Goal: Task Accomplishment & Management: Complete application form

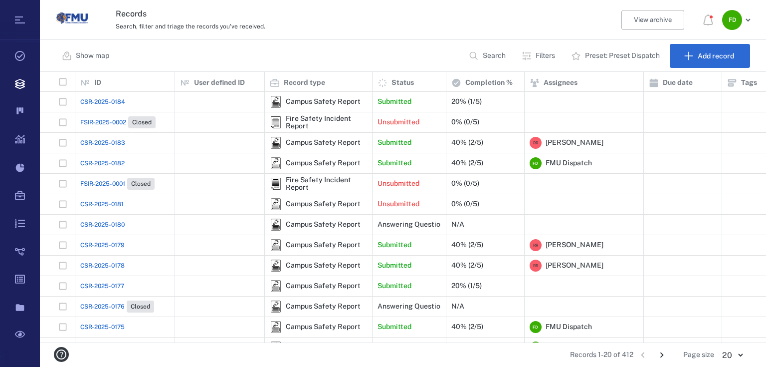
click at [84, 101] on span "CSR-2025-0184" at bounding box center [102, 101] width 45 height 9
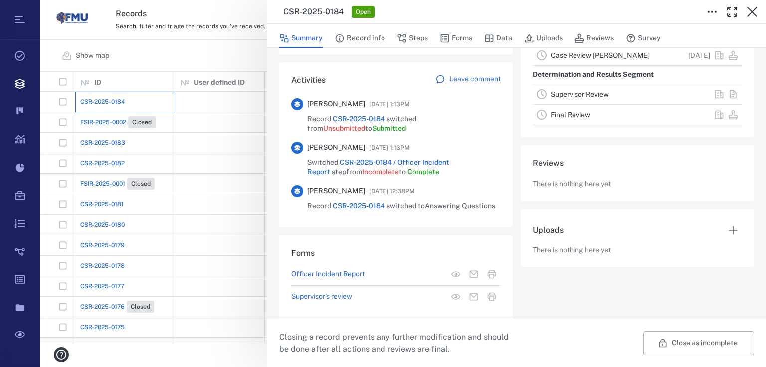
scroll to position [227, 0]
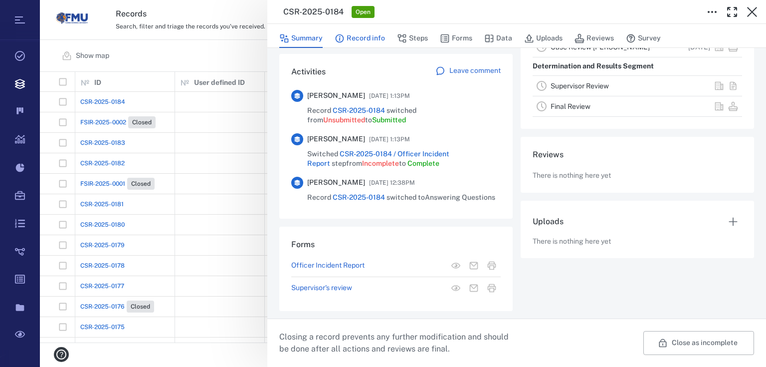
click at [372, 37] on button "Record info" at bounding box center [360, 38] width 50 height 19
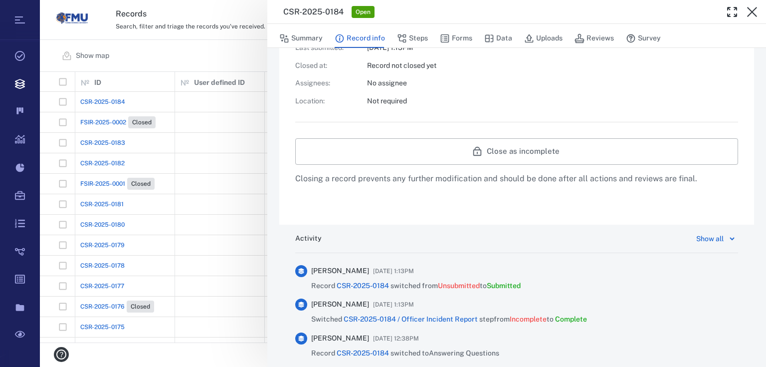
scroll to position [186, 0]
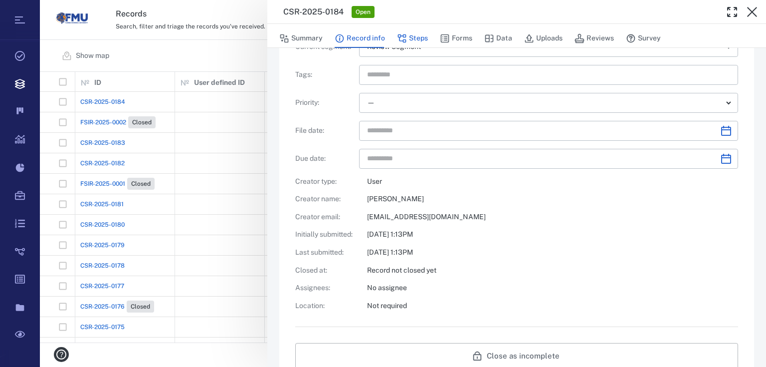
click at [417, 39] on button "Steps" at bounding box center [412, 38] width 31 height 19
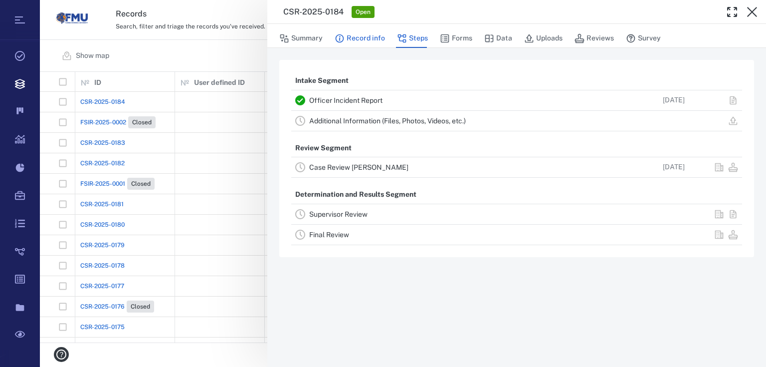
click at [371, 39] on button "Record info" at bounding box center [360, 38] width 50 height 19
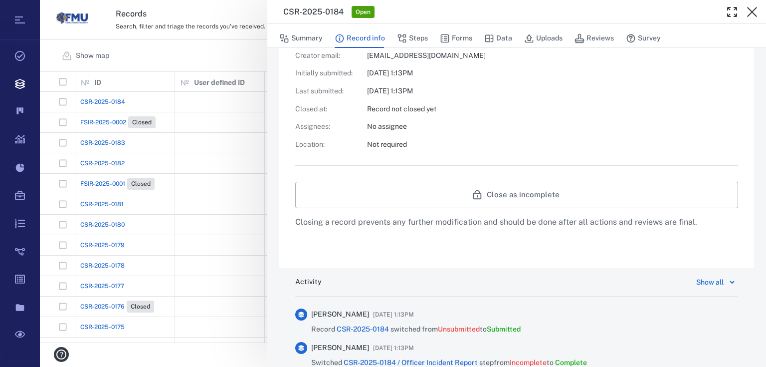
scroll to position [359, 0]
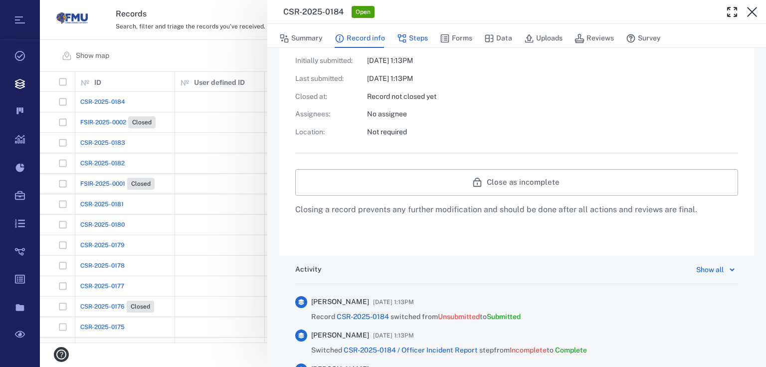
click at [416, 33] on button "Steps" at bounding box center [412, 38] width 31 height 19
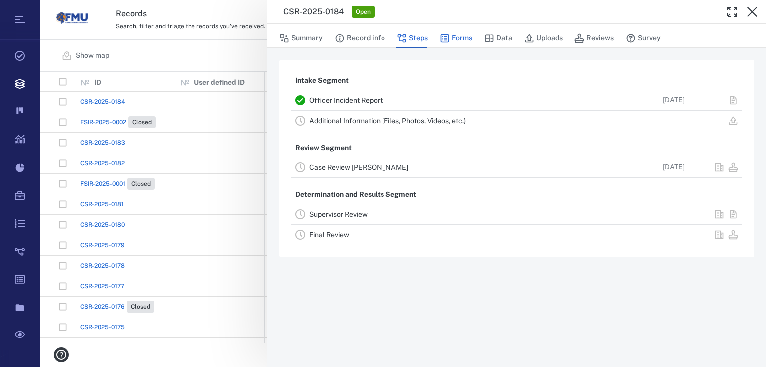
click at [459, 41] on button "Forms" at bounding box center [456, 38] width 32 height 19
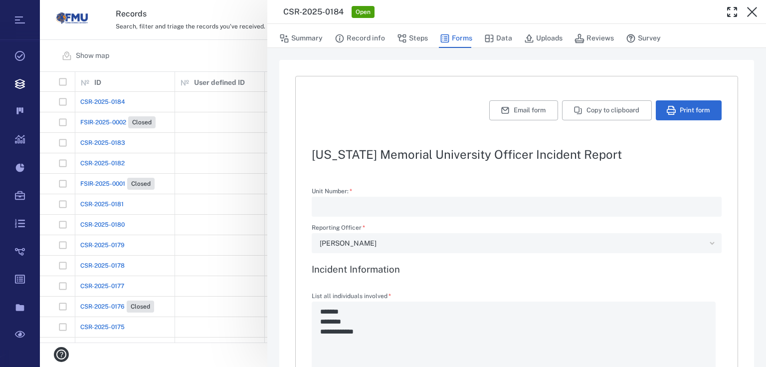
type textarea "*"
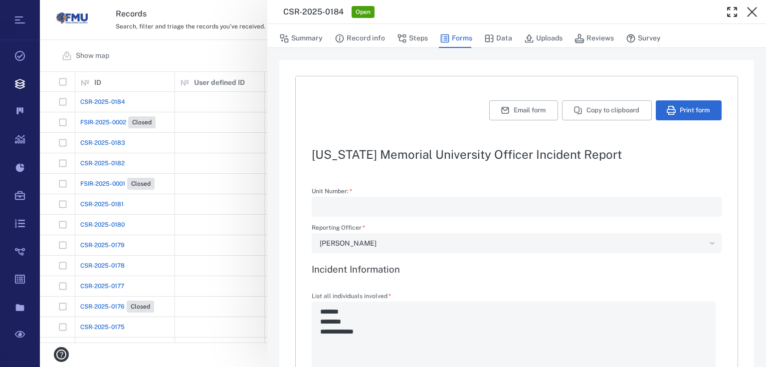
type textarea "*"
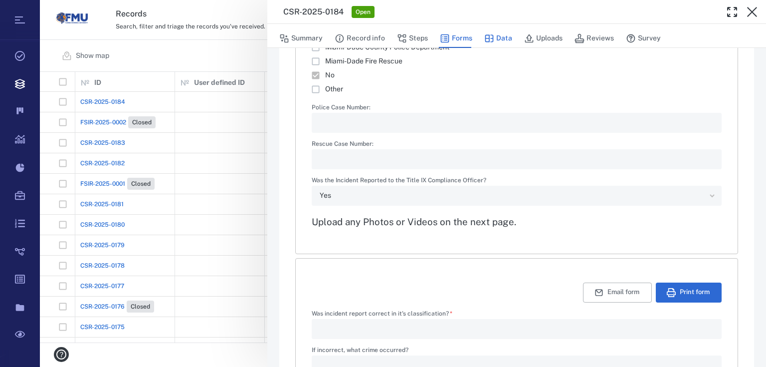
scroll to position [1356, 0]
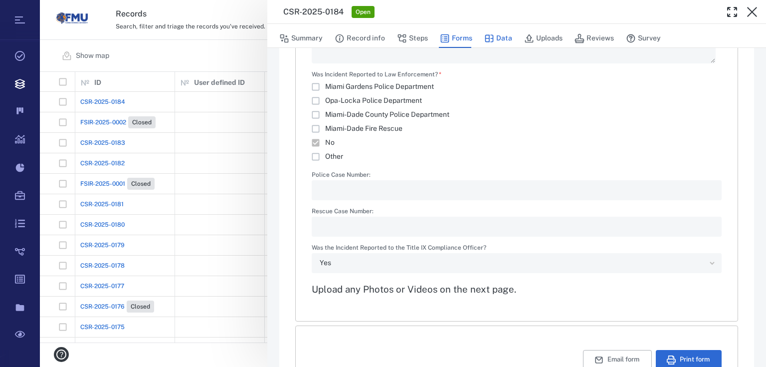
click at [496, 38] on button "Data" at bounding box center [498, 38] width 28 height 19
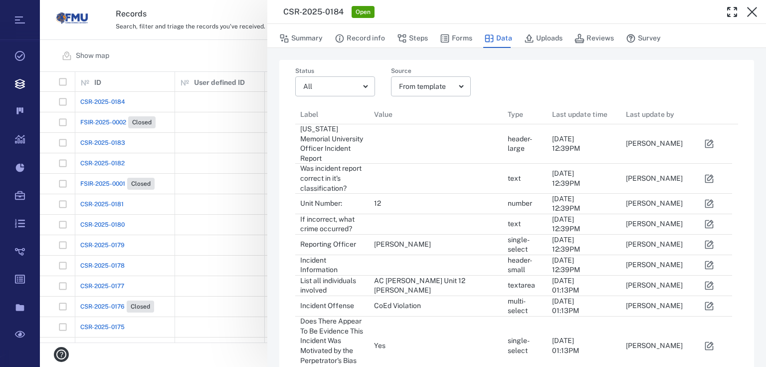
scroll to position [796, 431]
click at [545, 36] on button "Uploads" at bounding box center [543, 38] width 38 height 19
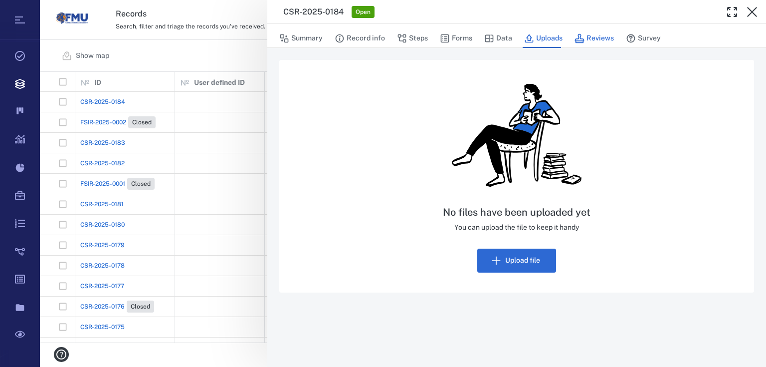
click at [582, 41] on icon "button" at bounding box center [579, 38] width 9 height 9
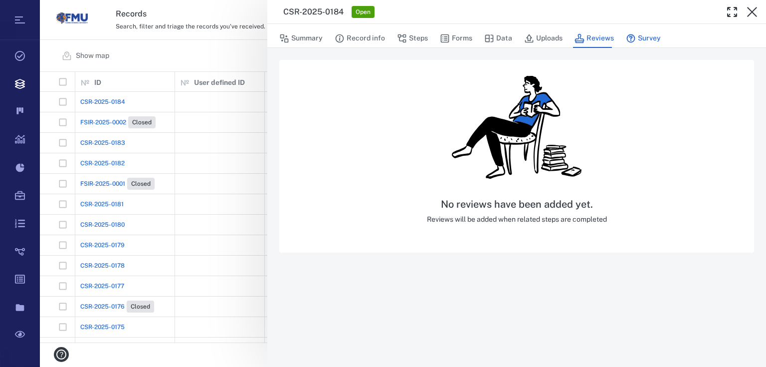
click at [642, 37] on button "Survey" at bounding box center [643, 38] width 35 height 19
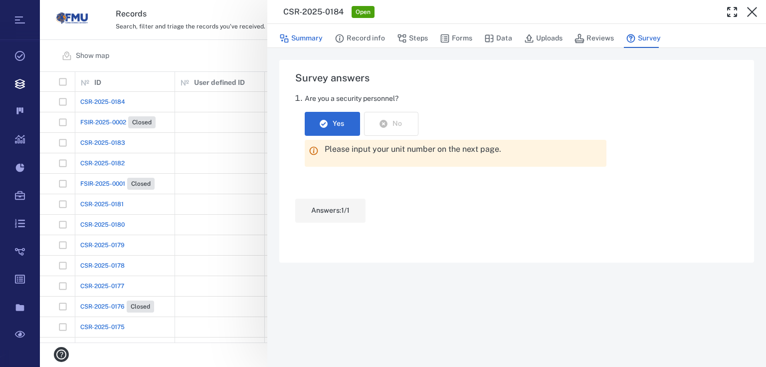
click at [294, 40] on button "Summary" at bounding box center [300, 38] width 43 height 19
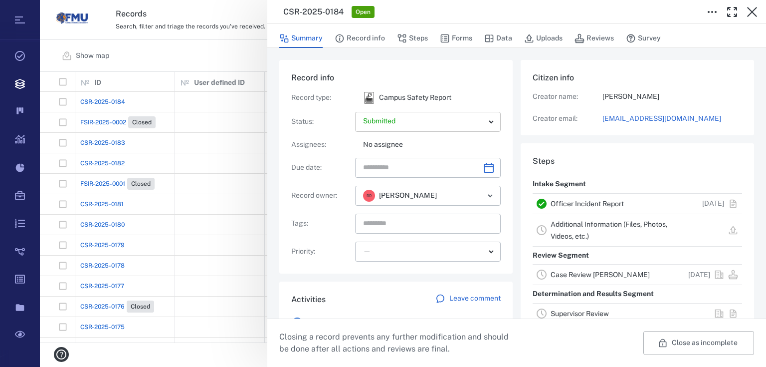
click at [491, 123] on body "Tasks Records Boards Dashboard Reports Record types Guide steps Rules Form buil…" at bounding box center [383, 183] width 766 height 367
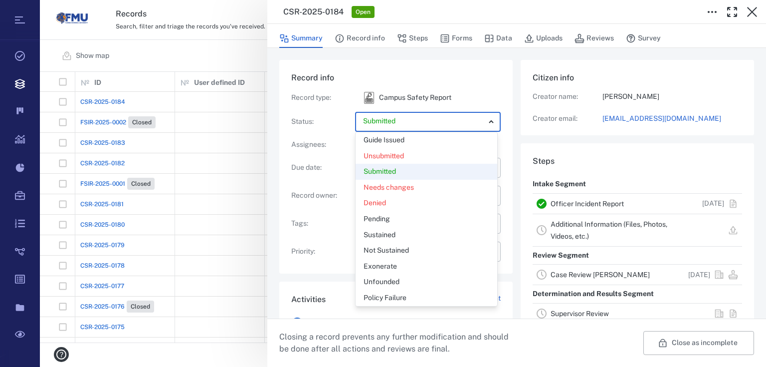
click at [491, 123] on div at bounding box center [383, 183] width 766 height 367
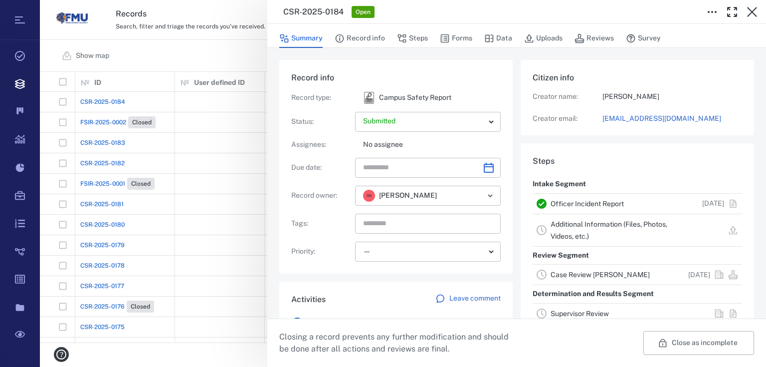
click at [227, 55] on div "CSR-2025-0184 Open Summary Record info Steps Forms Data Uploads Reviews Survey …" at bounding box center [403, 183] width 726 height 367
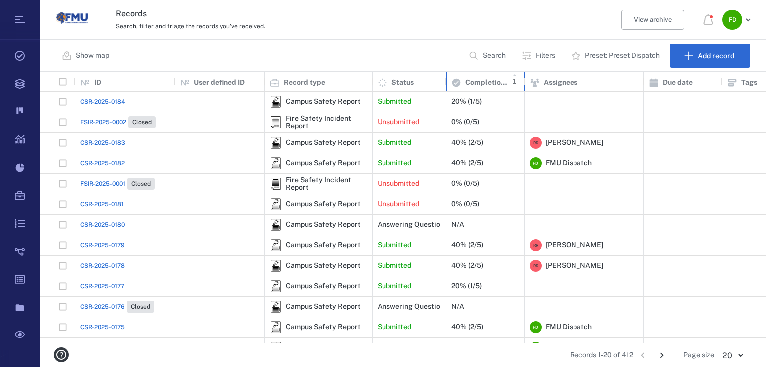
click at [472, 84] on p "Completion %" at bounding box center [487, 83] width 45 height 10
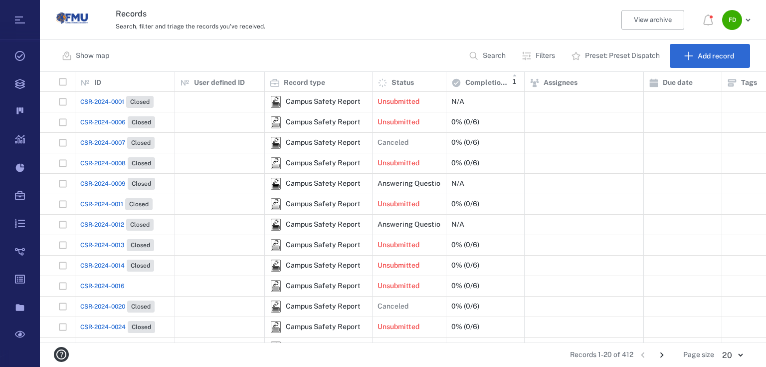
click at [60, 16] on img "Go home" at bounding box center [72, 18] width 32 height 32
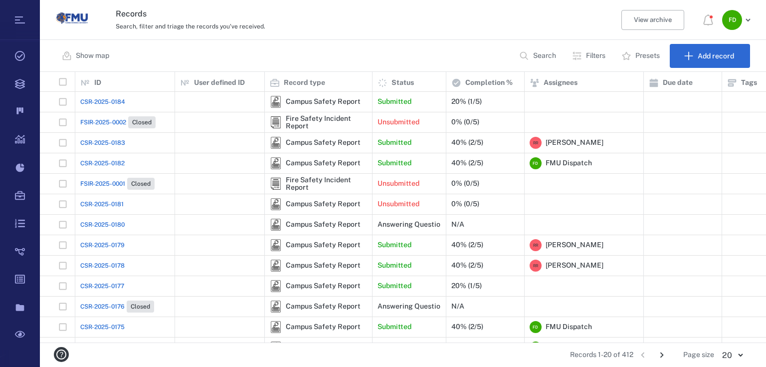
scroll to position [264, 720]
click at [533, 82] on icon at bounding box center [534, 82] width 8 height 8
click at [344, 103] on div "Campus Safety Report" at bounding box center [323, 101] width 75 height 7
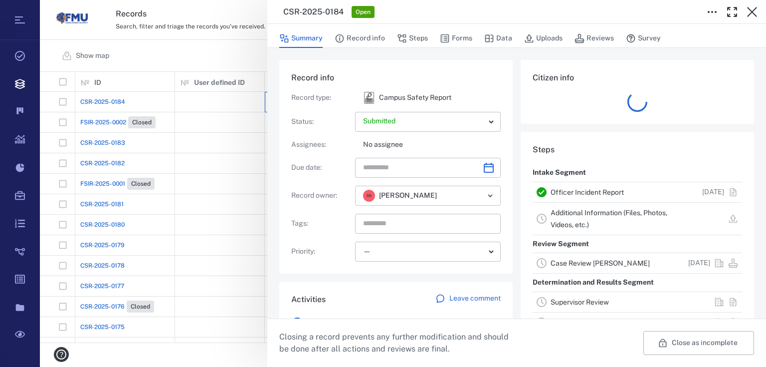
click at [485, 200] on icon "Open" at bounding box center [490, 196] width 12 height 12
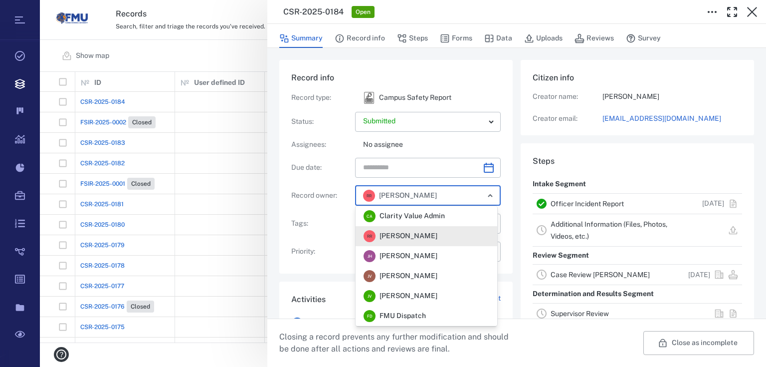
click at [485, 200] on icon "Close" at bounding box center [490, 196] width 12 height 12
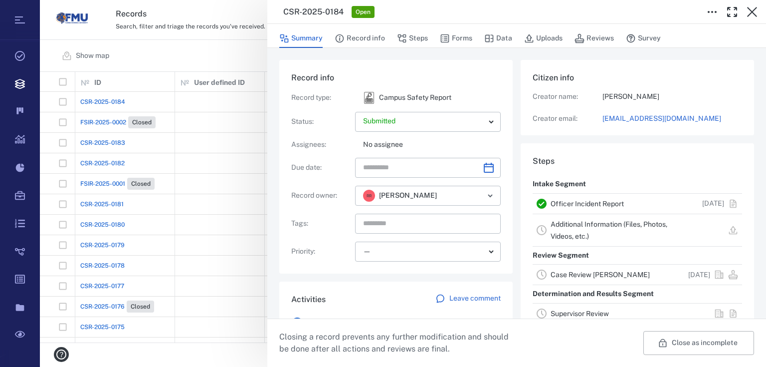
click at [305, 212] on div "Record type : Campus Safety Report Status : Submitted ********* ​ Assignees : N…" at bounding box center [396, 177] width 210 height 170
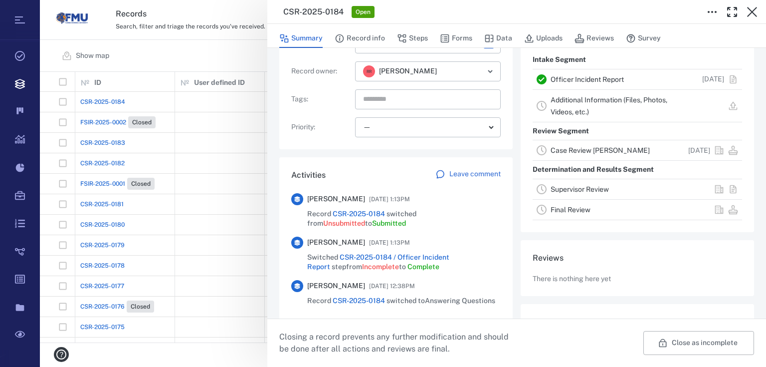
scroll to position [227, 0]
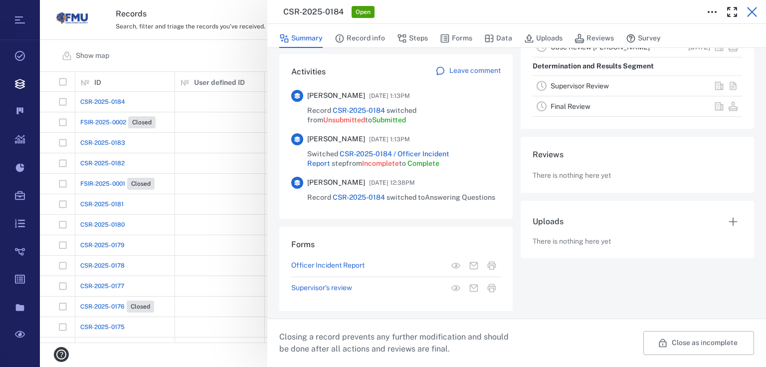
click at [753, 16] on icon "button" at bounding box center [752, 12] width 12 height 12
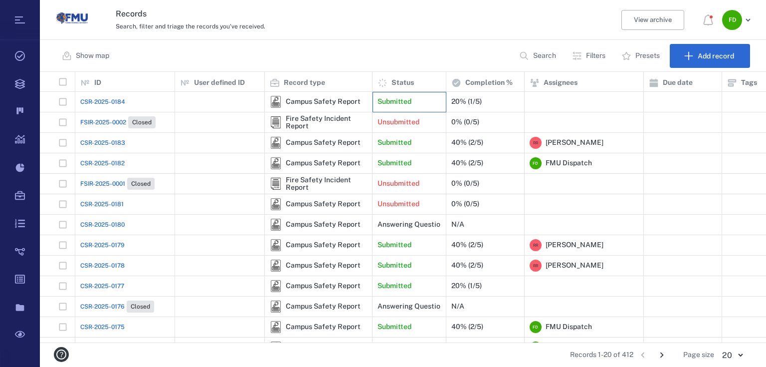
click at [417, 99] on div "Submitted" at bounding box center [409, 102] width 63 height 20
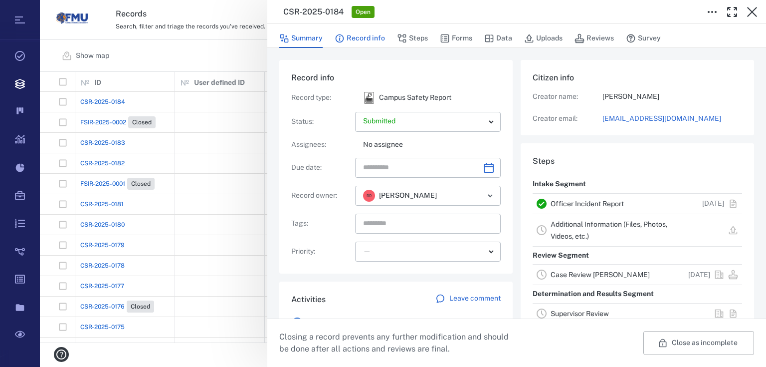
click at [351, 41] on button "Record info" at bounding box center [360, 38] width 50 height 19
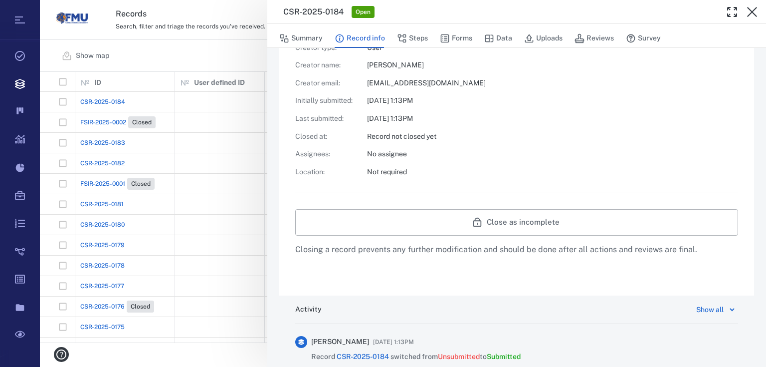
scroll to position [439, 0]
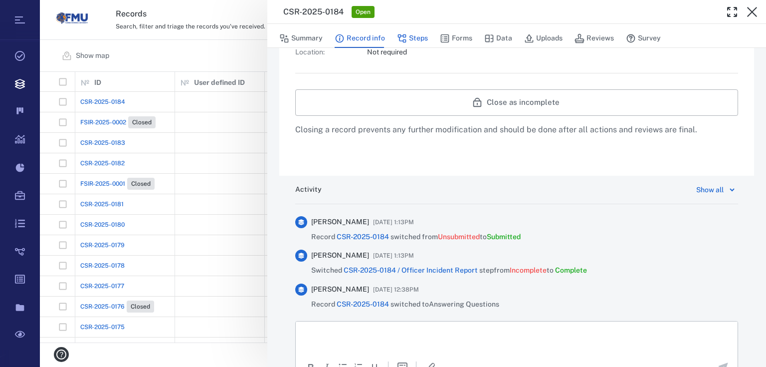
click at [408, 38] on button "Steps" at bounding box center [412, 38] width 31 height 19
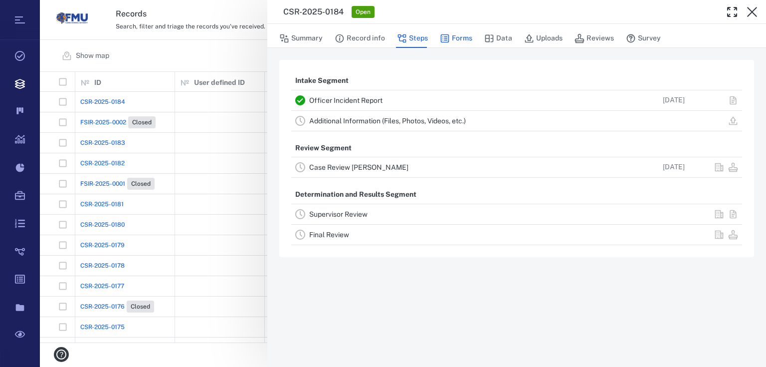
click at [451, 41] on button "Forms" at bounding box center [456, 38] width 32 height 19
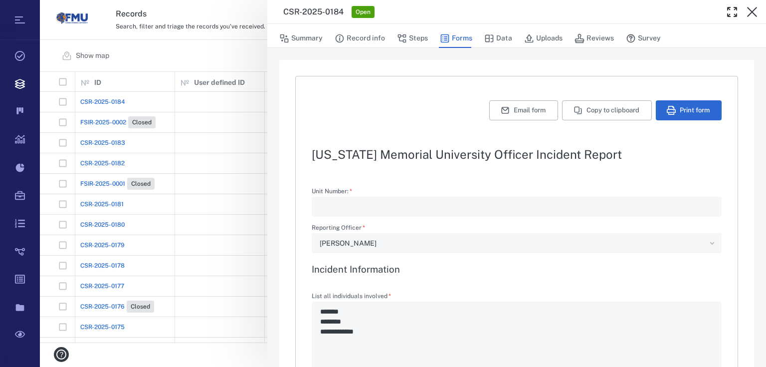
type textarea "*"
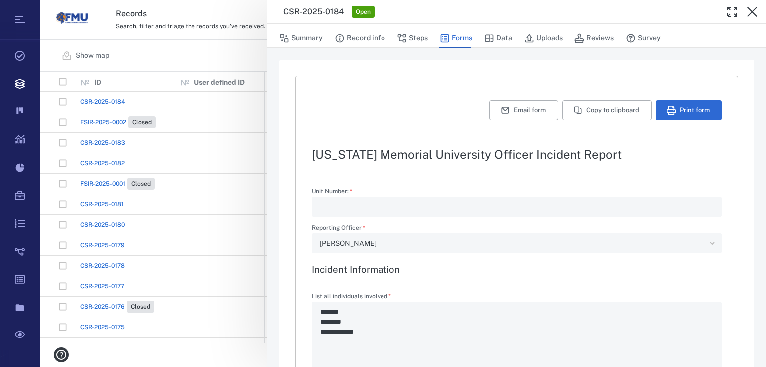
type textarea "*"
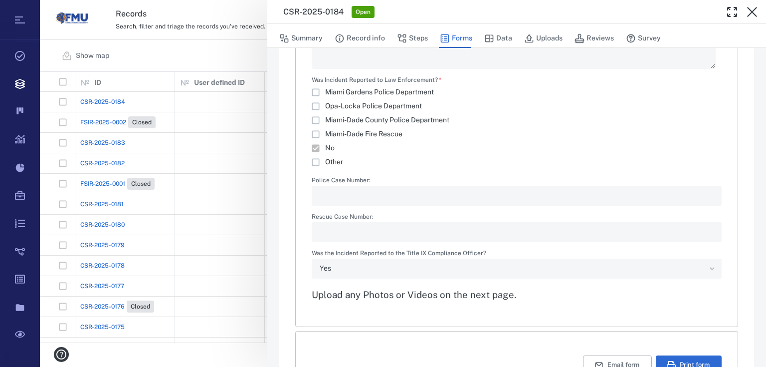
scroll to position [1237, 0]
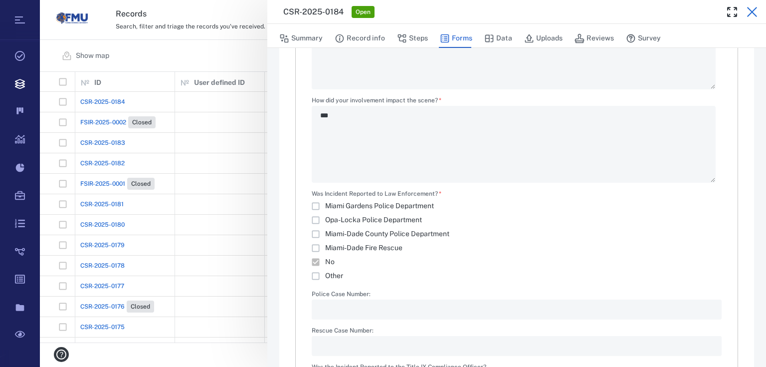
click at [751, 10] on icon "button" at bounding box center [752, 12] width 12 height 12
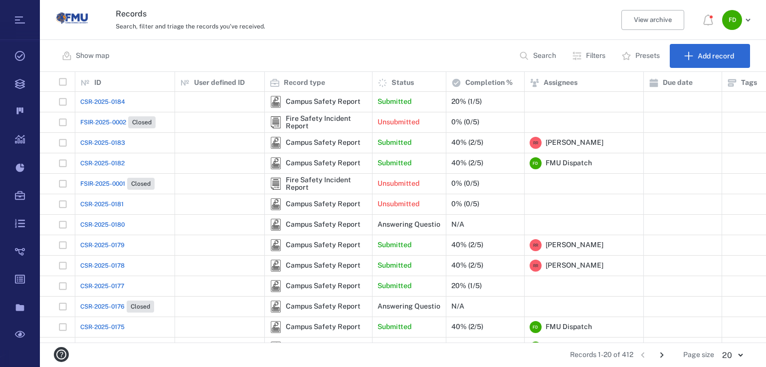
click at [106, 105] on span "CSR-2025-0184" at bounding box center [102, 101] width 45 height 9
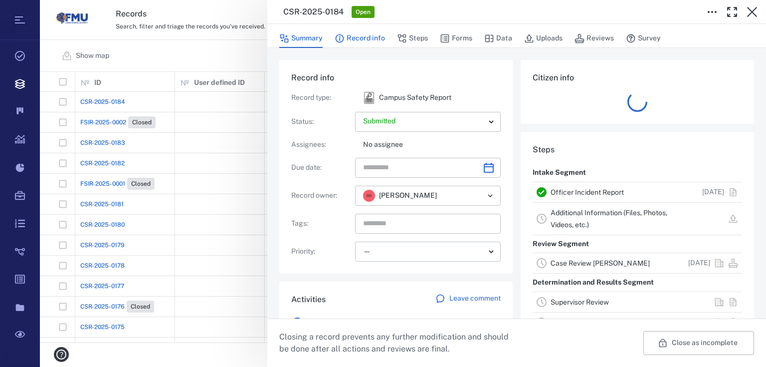
click at [353, 38] on button "Record info" at bounding box center [360, 38] width 50 height 19
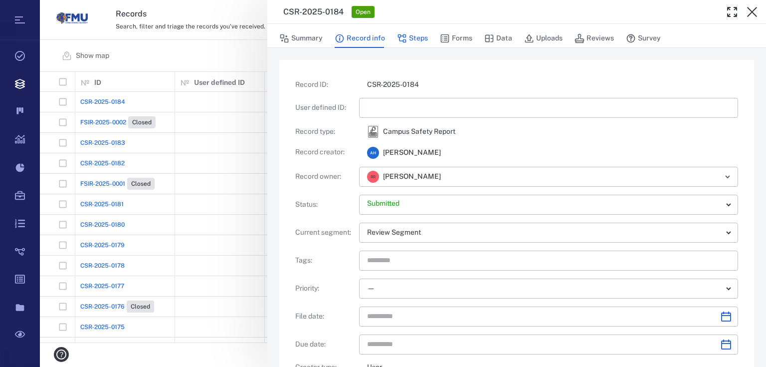
click at [412, 39] on button "Steps" at bounding box center [412, 38] width 31 height 19
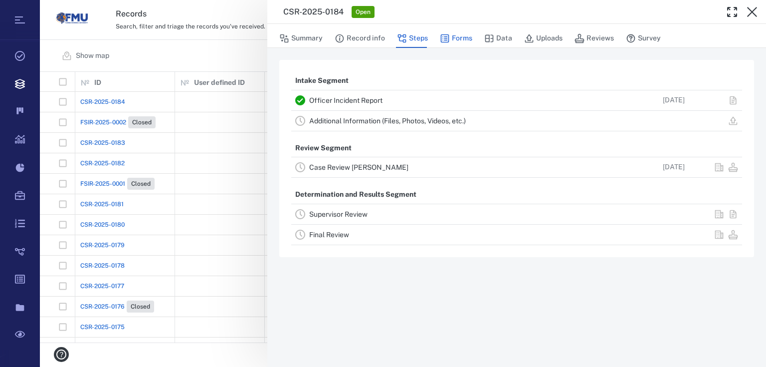
click at [456, 38] on button "Forms" at bounding box center [456, 38] width 32 height 19
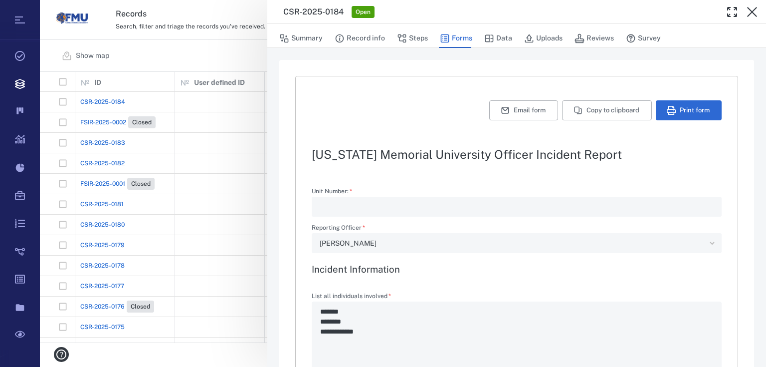
type textarea "*"
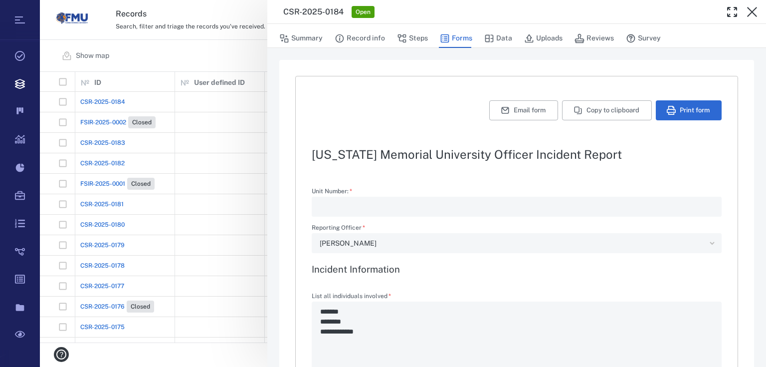
type textarea "*"
click at [492, 42] on icon "button" at bounding box center [489, 37] width 8 height 7
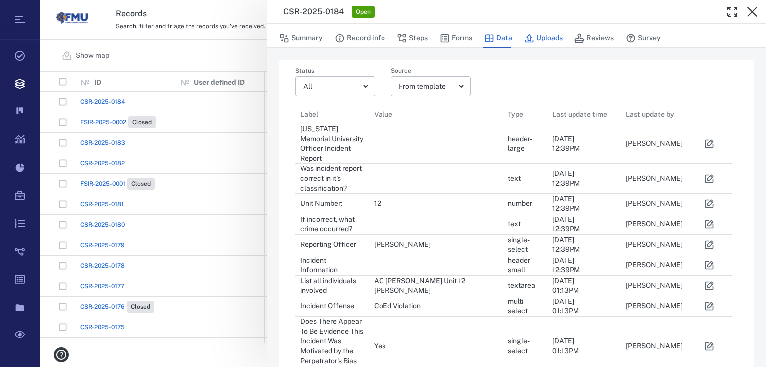
scroll to position [796, 431]
click at [545, 38] on button "Uploads" at bounding box center [543, 38] width 38 height 19
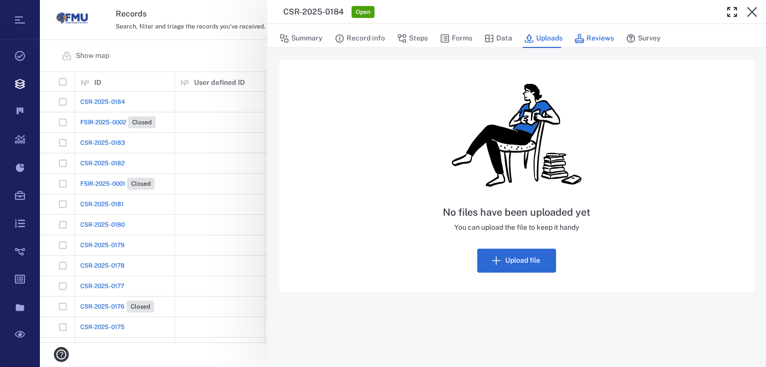
click at [601, 37] on button "Reviews" at bounding box center [594, 38] width 39 height 19
